Goal: Navigation & Orientation: Find specific page/section

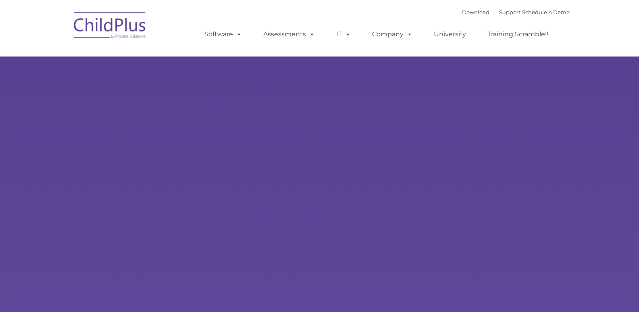
type input ""
select select "MEDIUM"
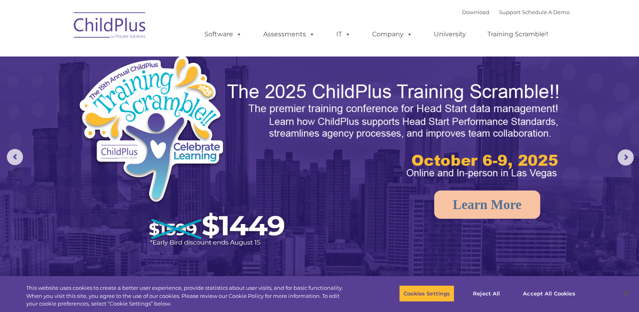
click at [121, 32] on img at bounding box center [110, 26] width 81 height 40
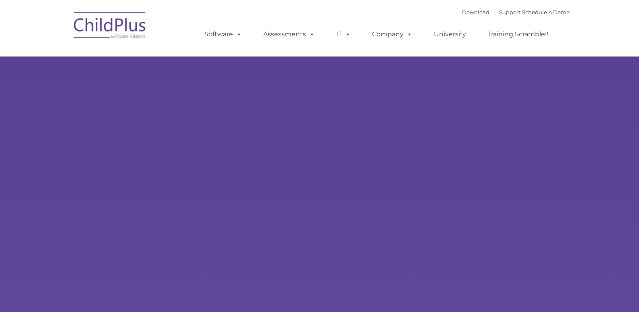
select select "MEDIUM"
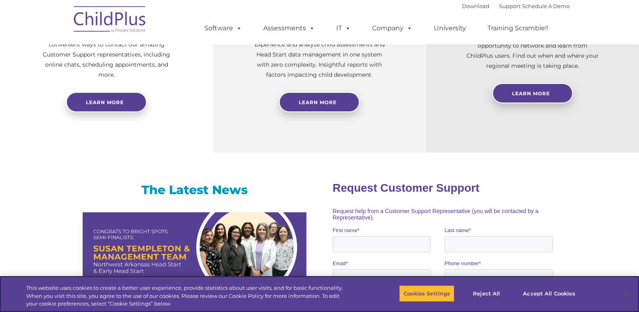
scroll to position [369, 0]
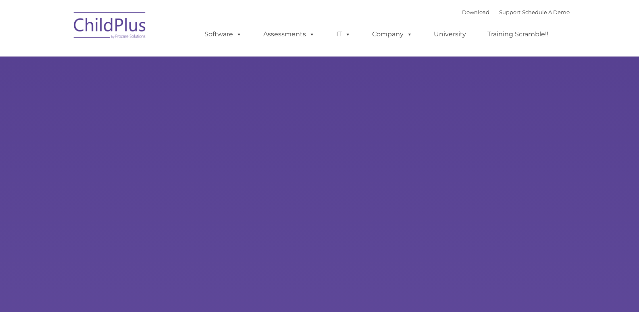
type input ""
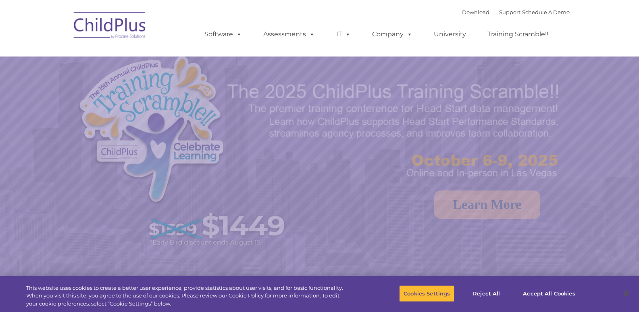
select select "MEDIUM"
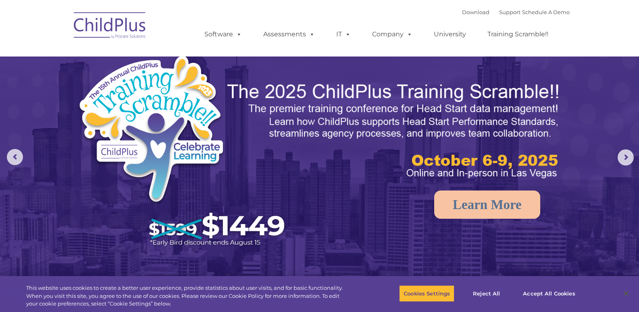
click at [119, 29] on img at bounding box center [110, 26] width 81 height 40
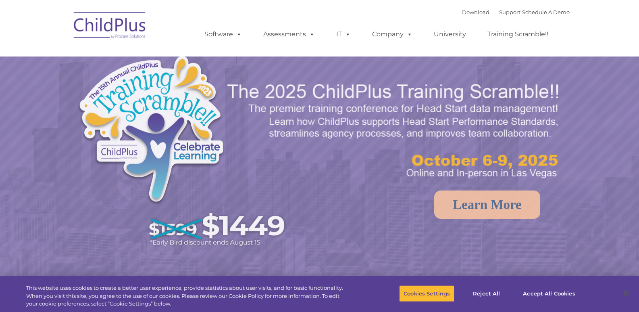
select select "MEDIUM"
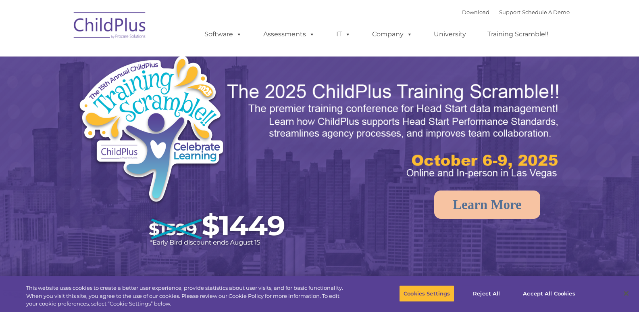
select select "MEDIUM"
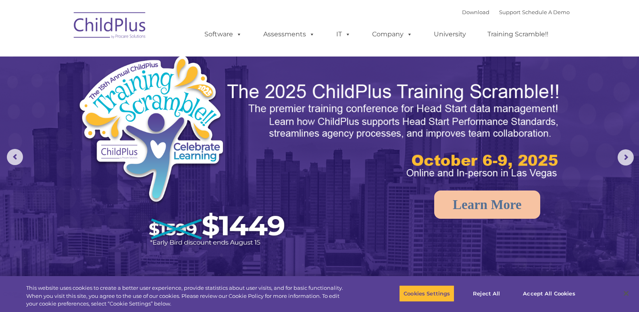
drag, startPoint x: 355, startPoint y: 167, endPoint x: 352, endPoint y: 159, distance: 8.2
click at [355, 166] on img at bounding box center [394, 131] width 337 height 100
click at [117, 31] on img at bounding box center [110, 26] width 81 height 40
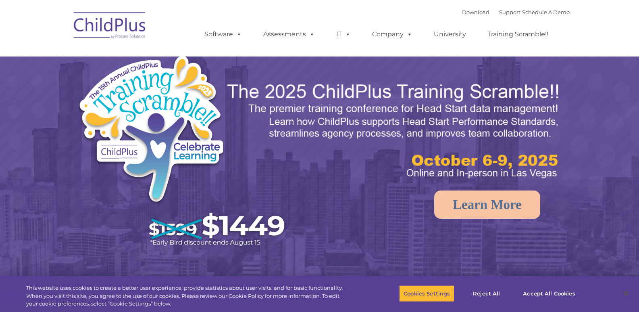
select select "MEDIUM"
